Goal: Information Seeking & Learning: Learn about a topic

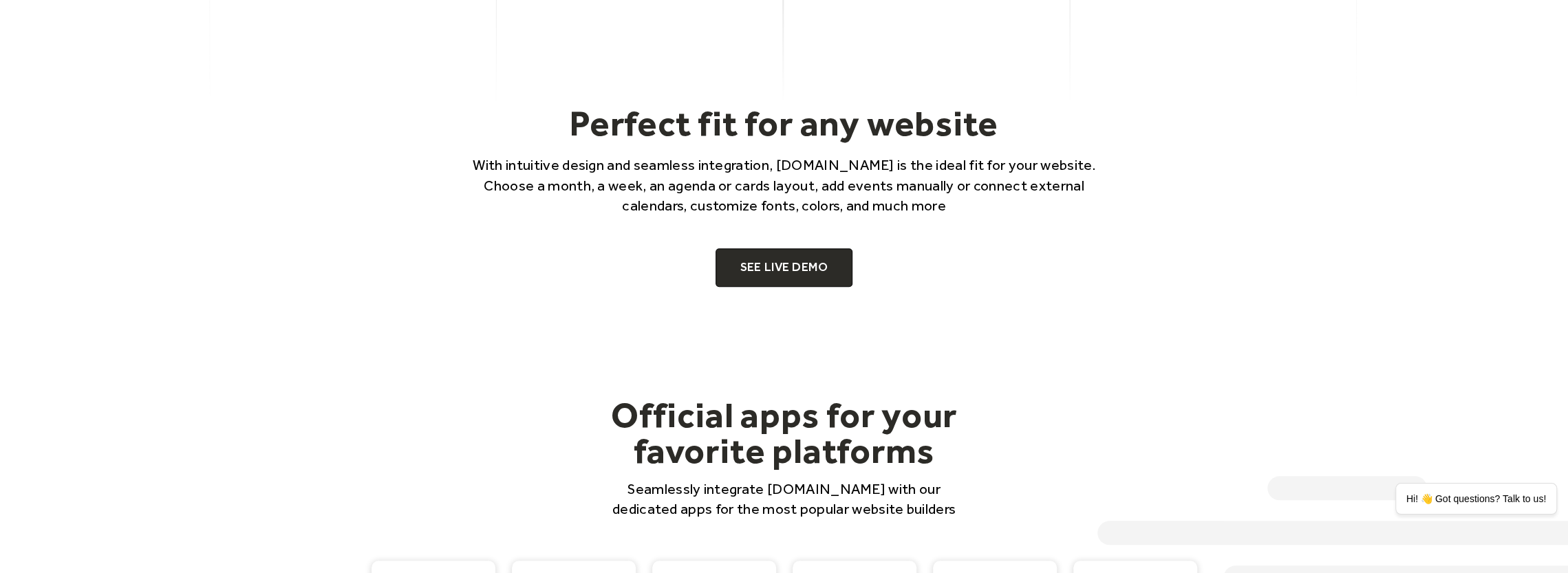
scroll to position [1032, 0]
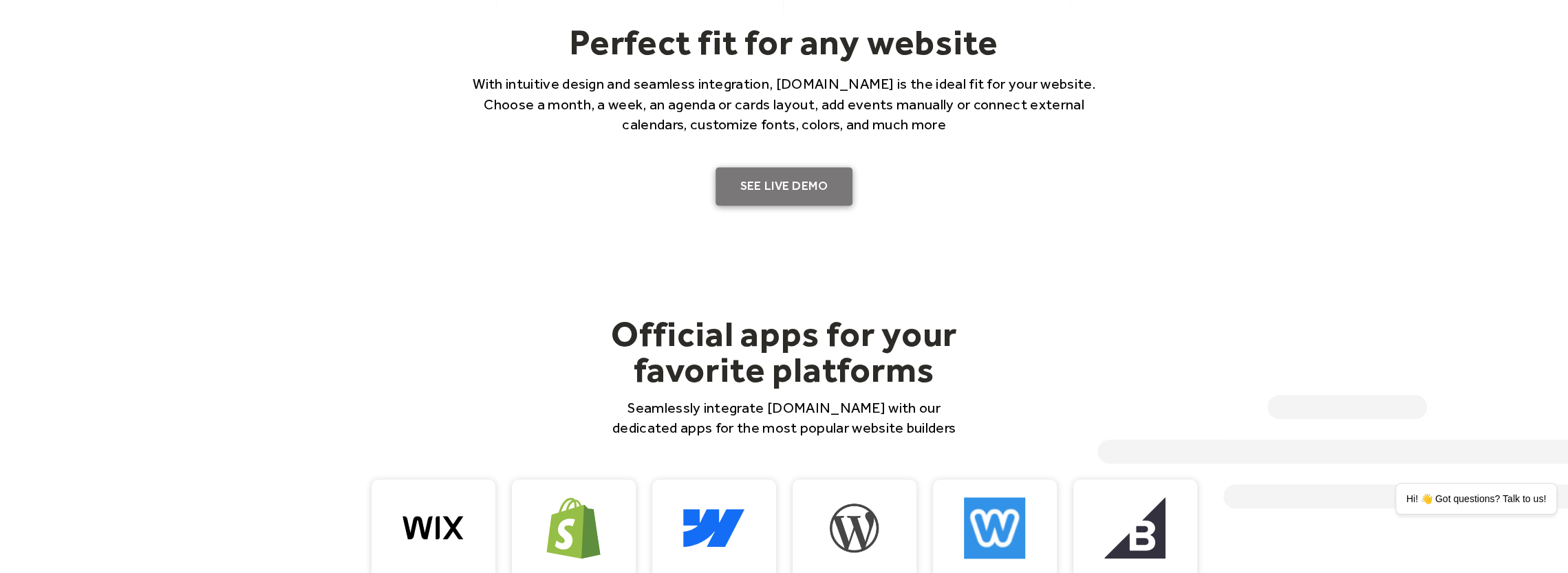
click at [771, 180] on link "SEE LIVE DEMO" at bounding box center [784, 186] width 137 height 39
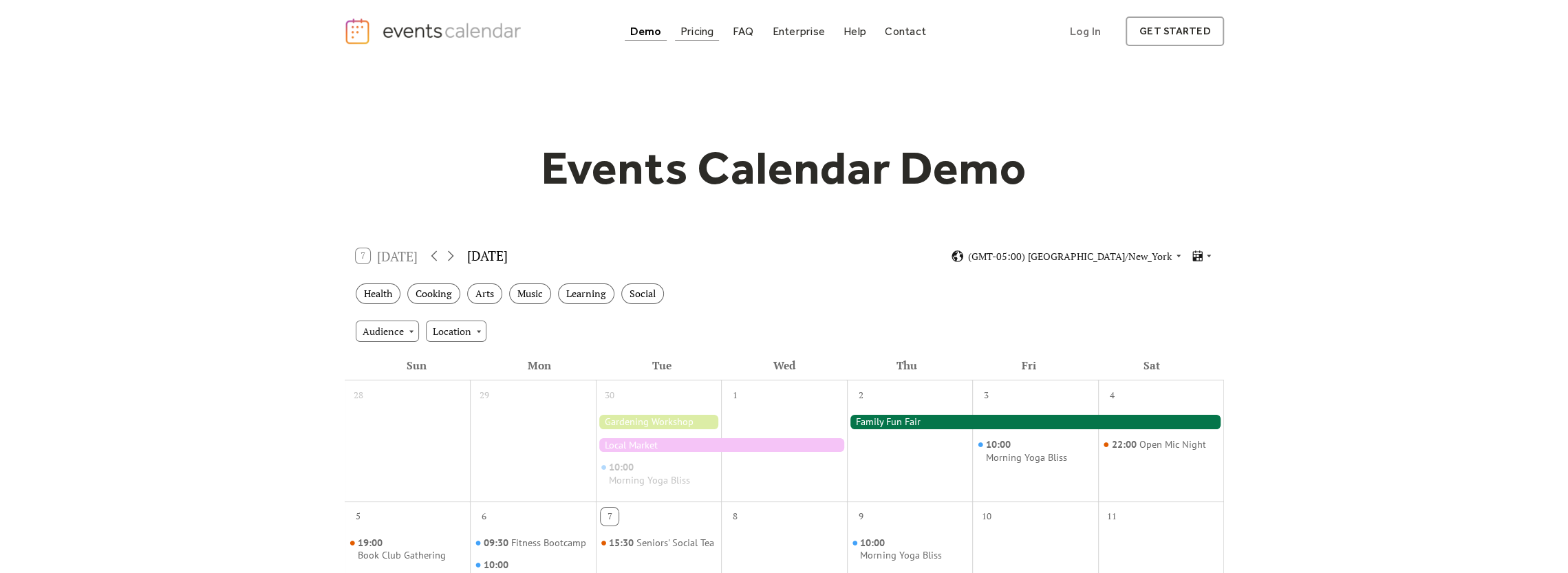
click at [707, 32] on div "Pricing" at bounding box center [697, 31] width 34 height 7
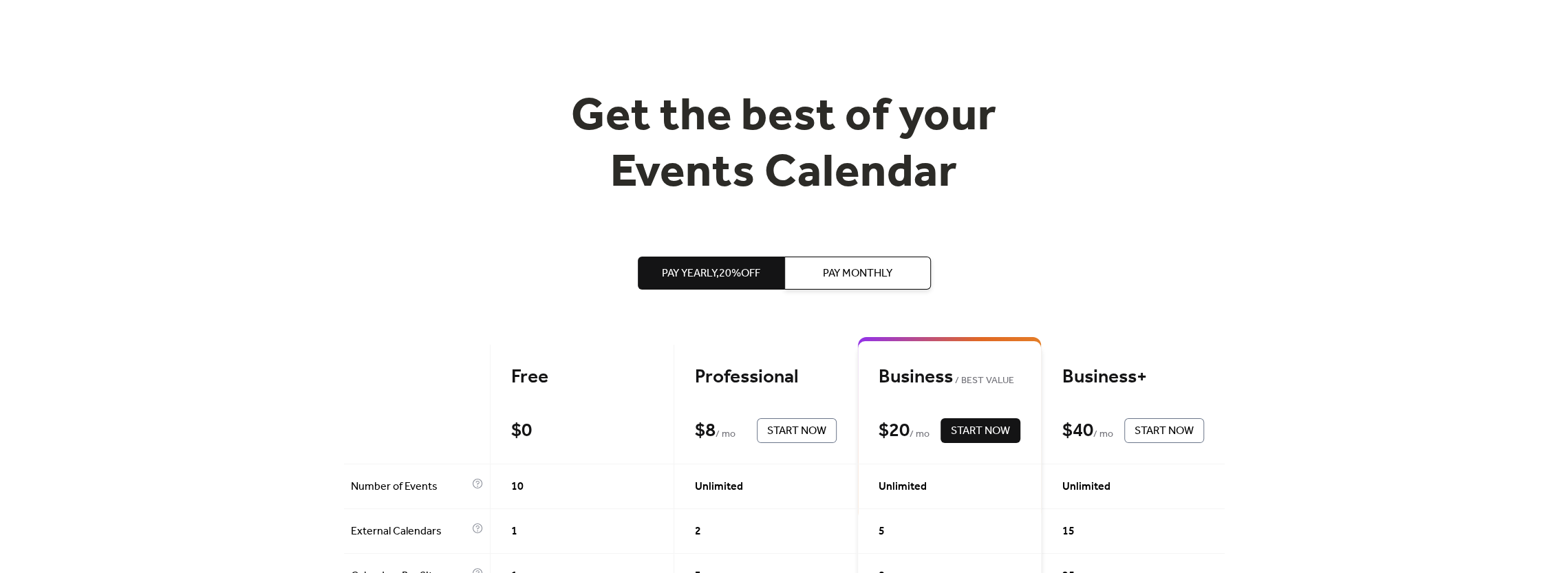
scroll to position [52, 0]
